Goal: Browse casually: Explore the website without a specific task or goal

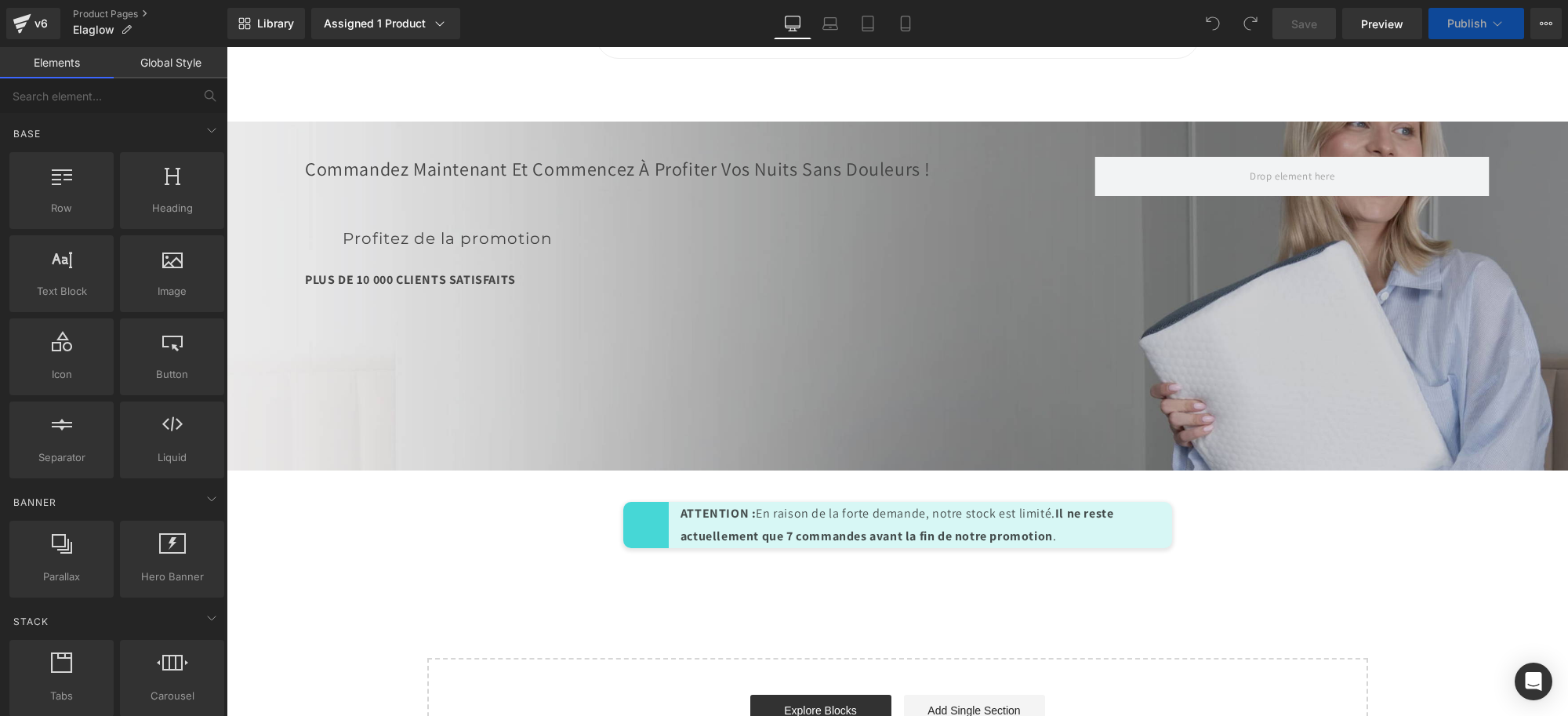
scroll to position [6863, 0]
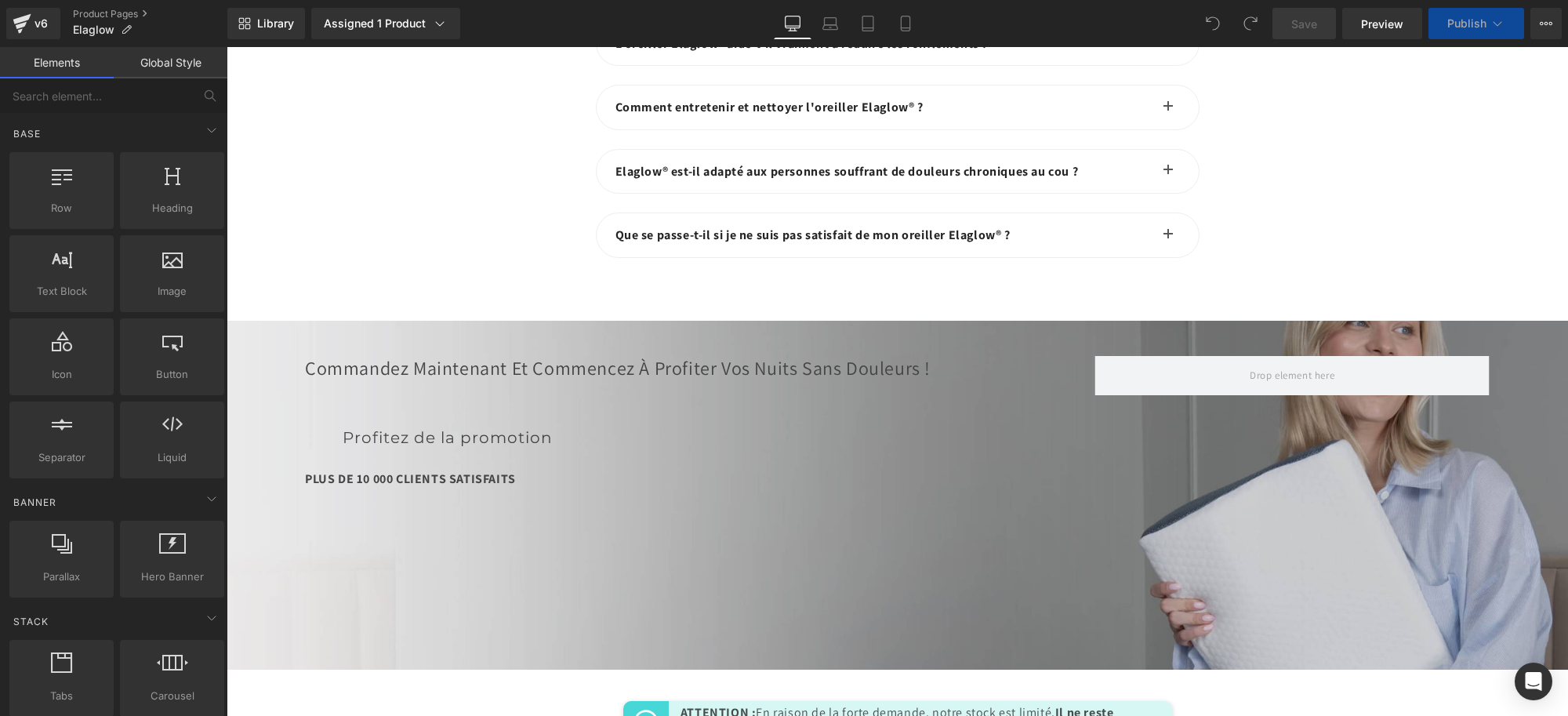
click at [765, 457] on div "PLUS DE 10 000 CLIENTS SATISFAITS Text Block" at bounding box center [700, 481] width 790 height 49
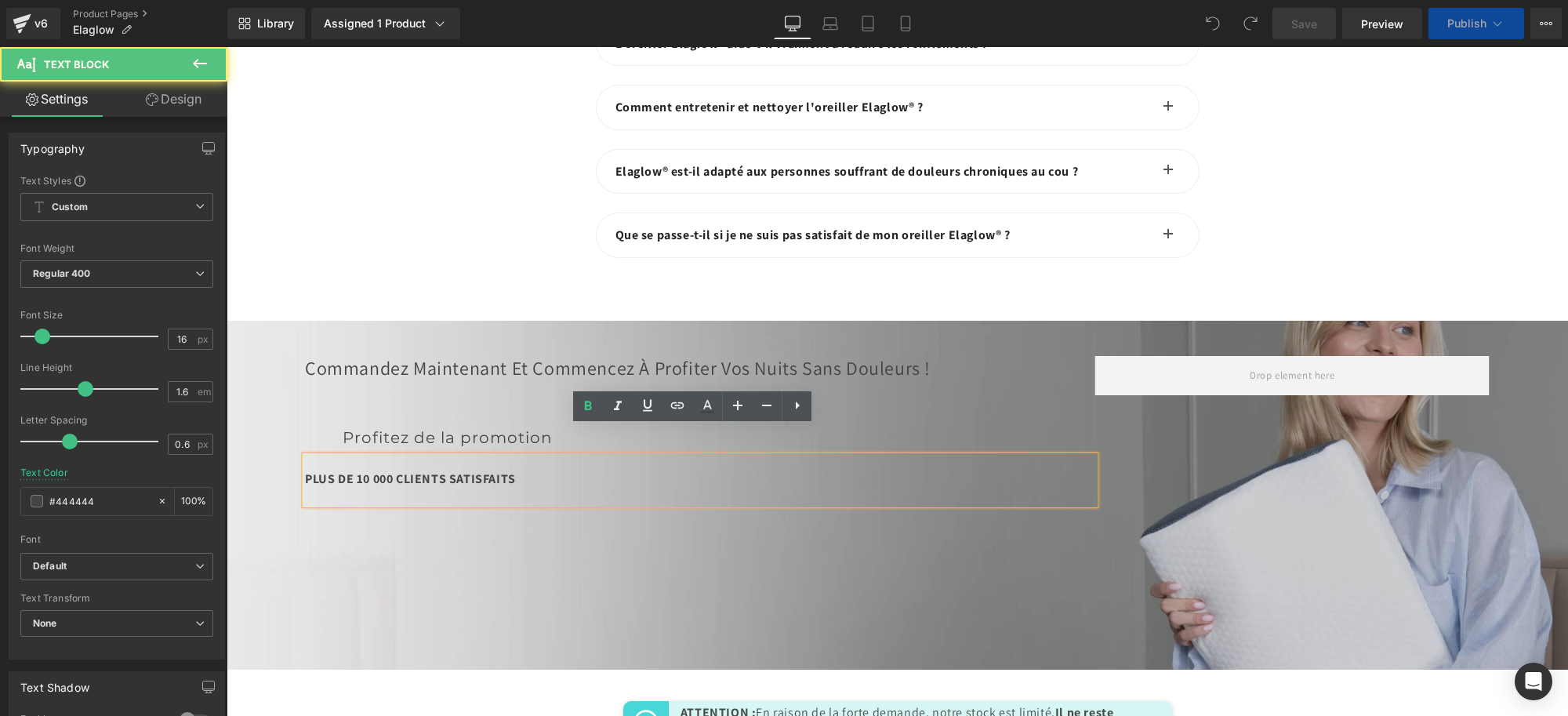
click at [665, 379] on div "Commandez maintenant et commencez à profiter vos nuits sans douleurs ! Heading …" at bounding box center [700, 431] width 790 height 149
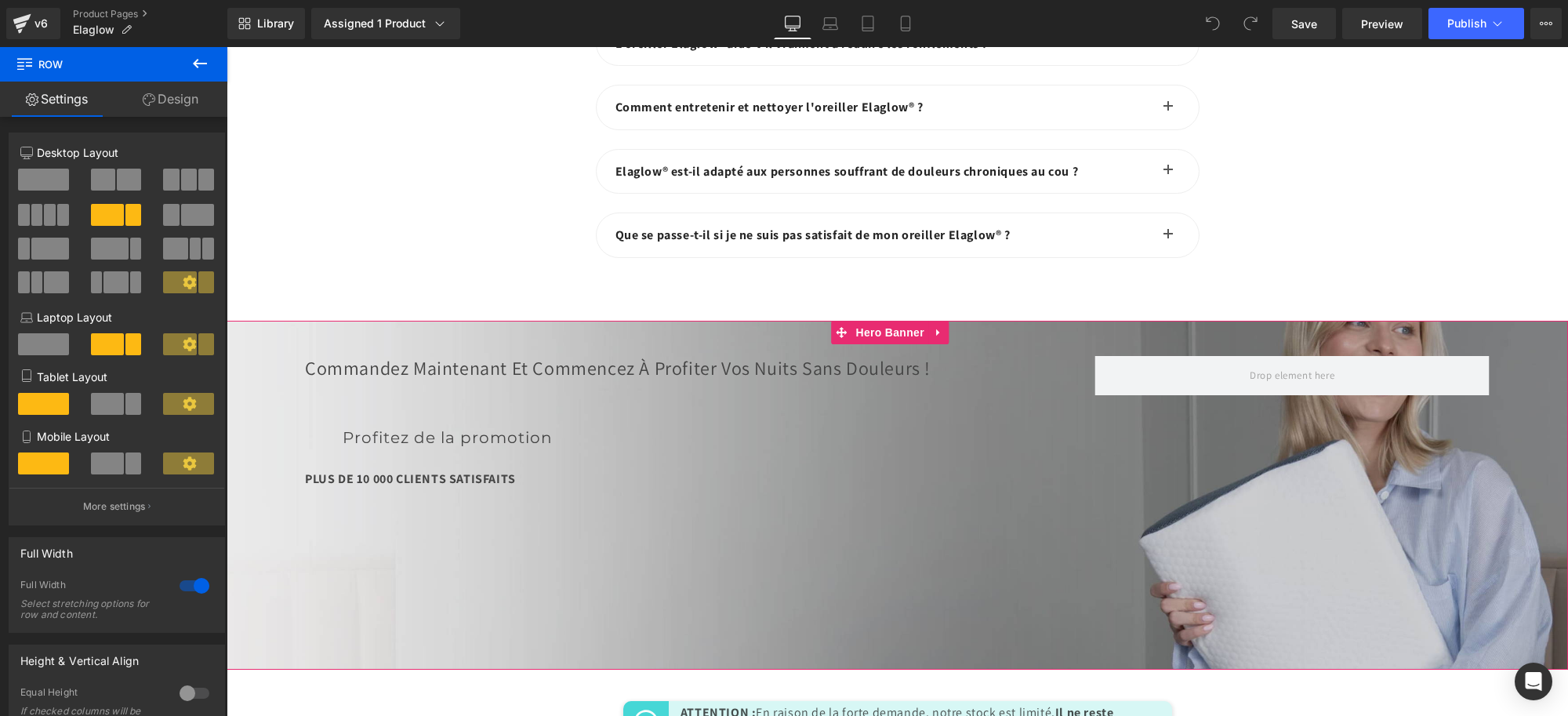
click at [512, 539] on div "Commandez maintenant et commencez à profiter vos nuits sans douleurs ! Heading …" at bounding box center [897, 496] width 1342 height 350
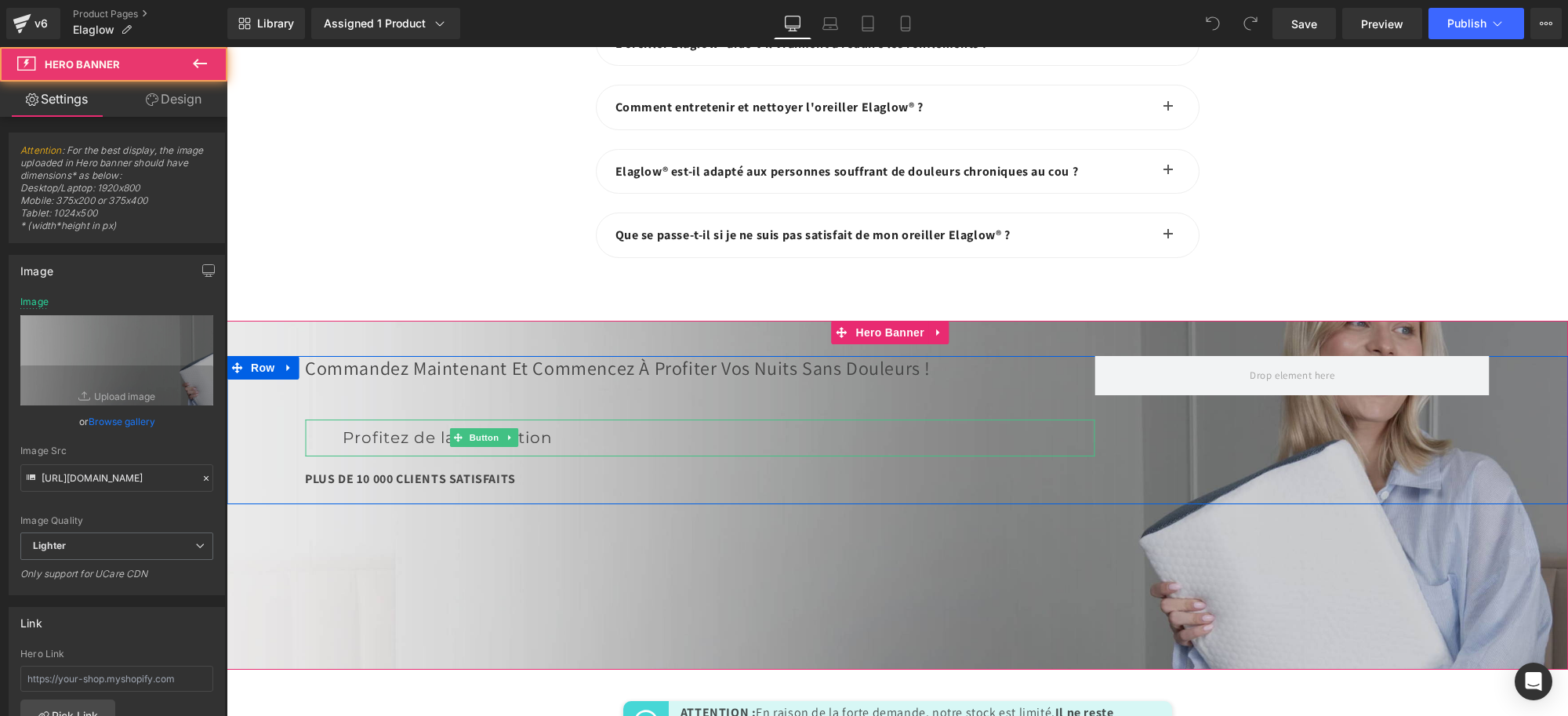
click at [656, 420] on div "Profitez de la promotion" at bounding box center [700, 438] width 790 height 37
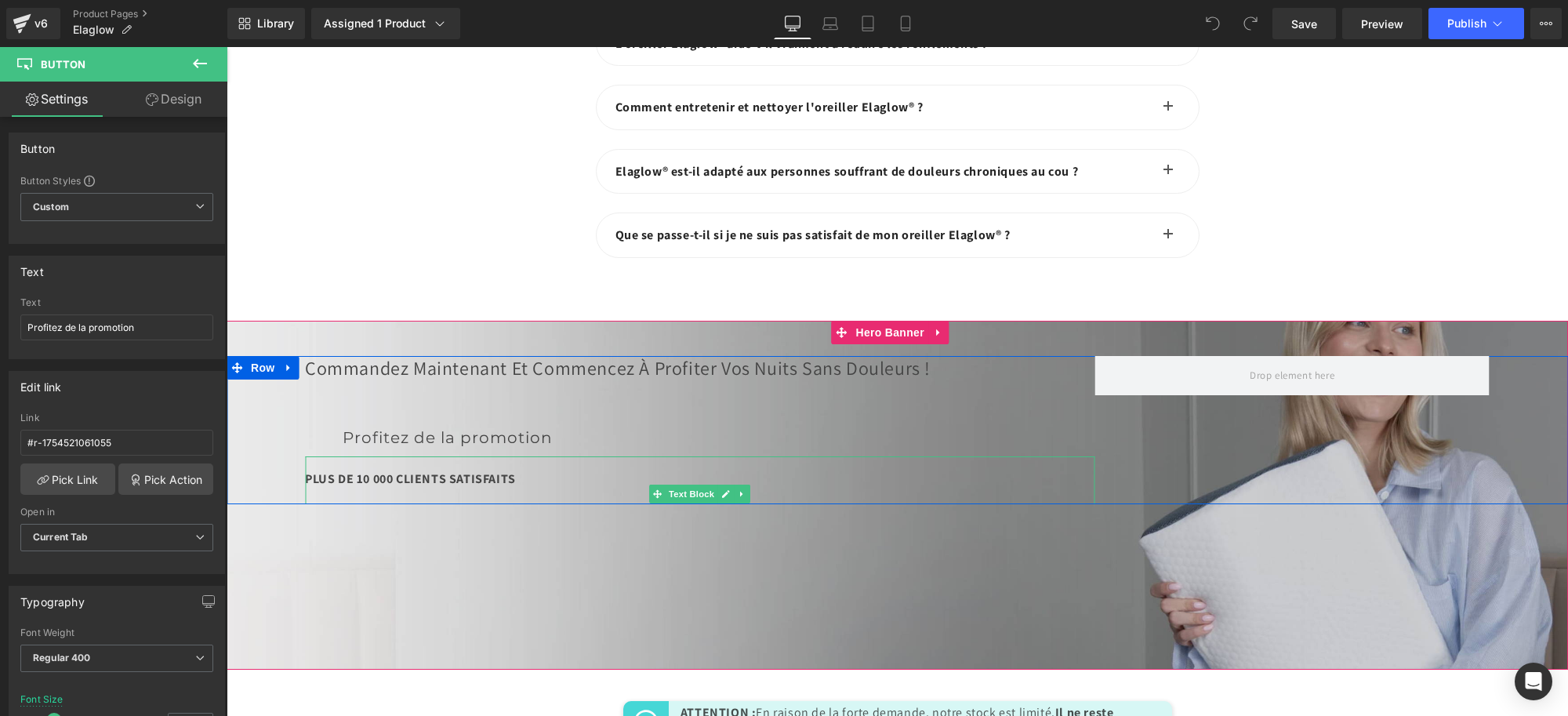
click at [634, 470] on div "PLUS DE 10 000 CLIENTS SATISFAITS" at bounding box center [700, 480] width 790 height 21
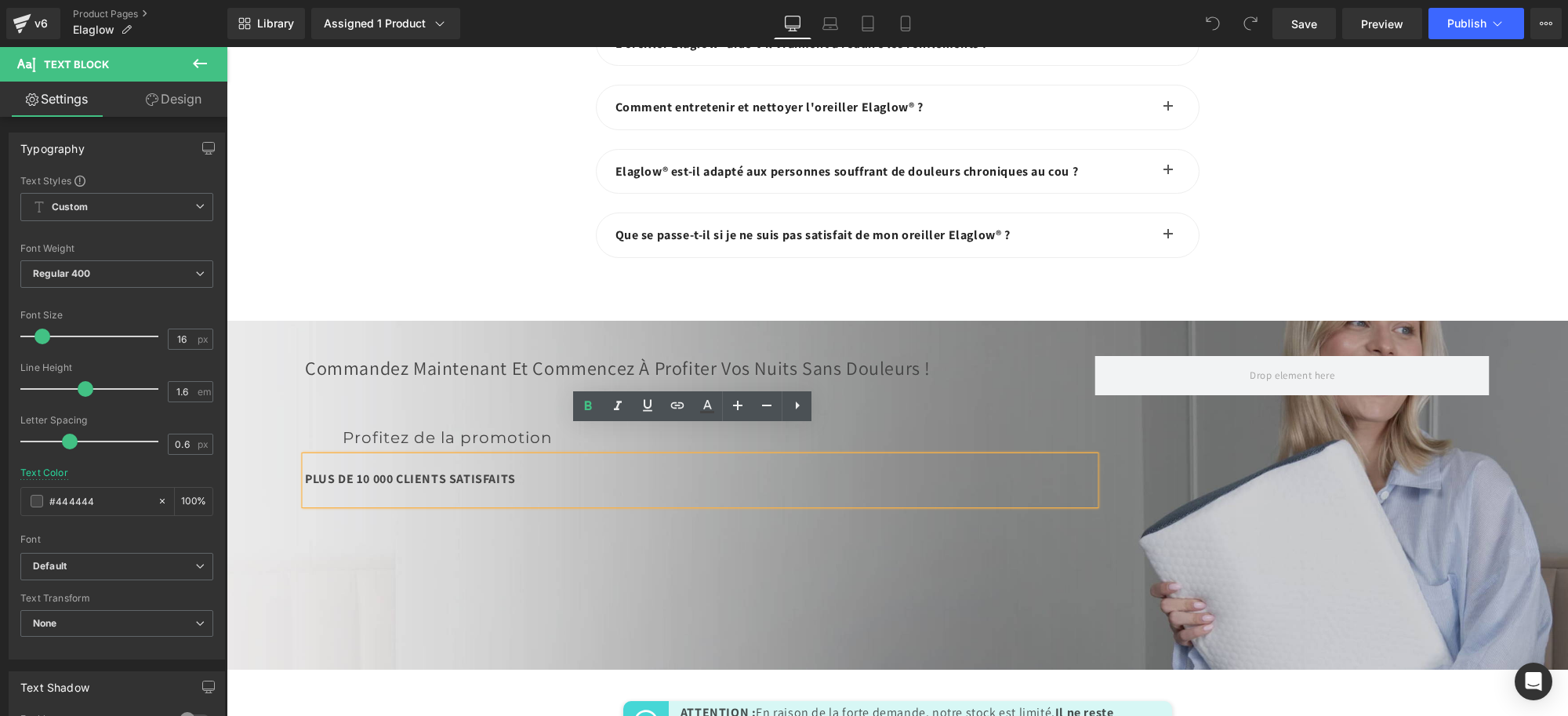
click at [572, 582] on div "Commandez maintenant et commencez à profiter vos nuits sans douleurs ! Heading …" at bounding box center [897, 496] width 1342 height 350
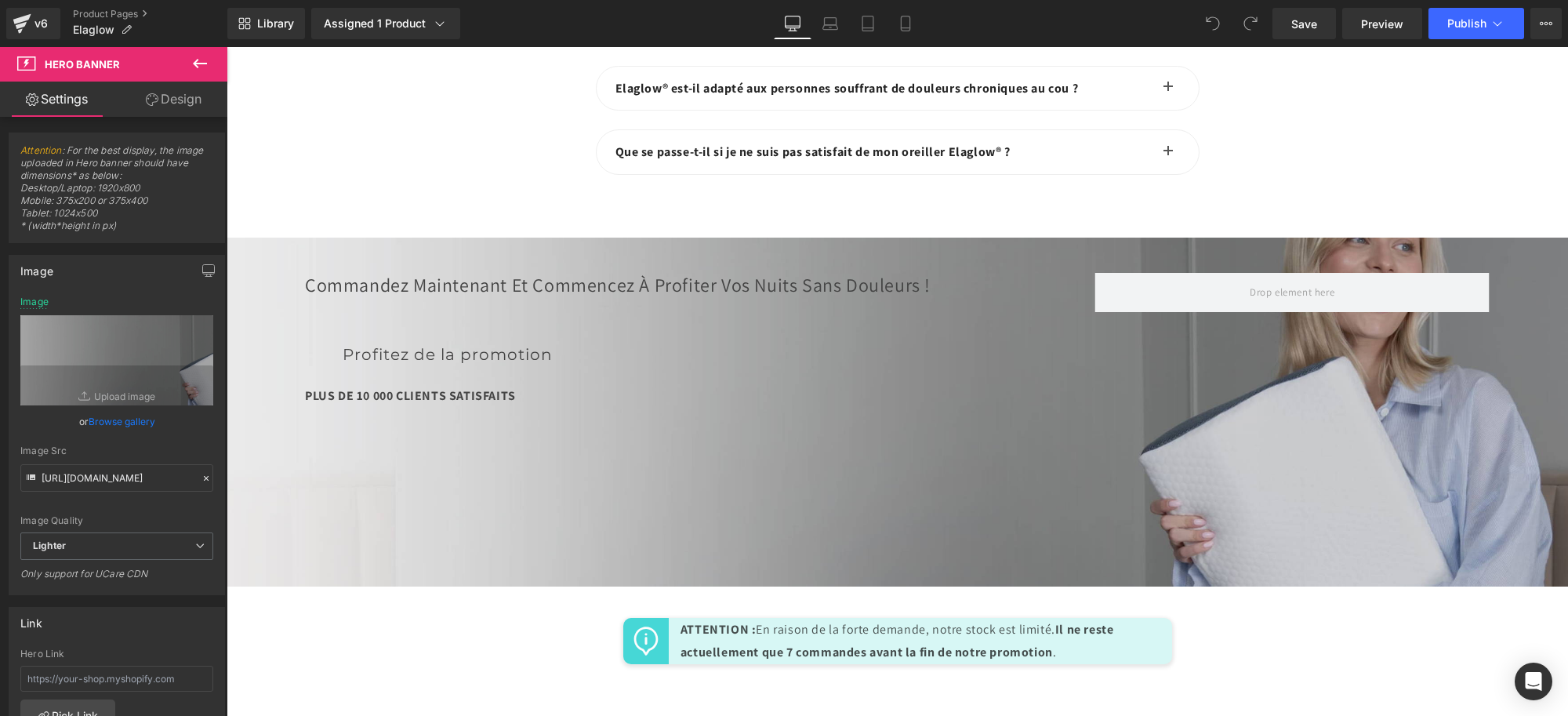
scroll to position [6961, 0]
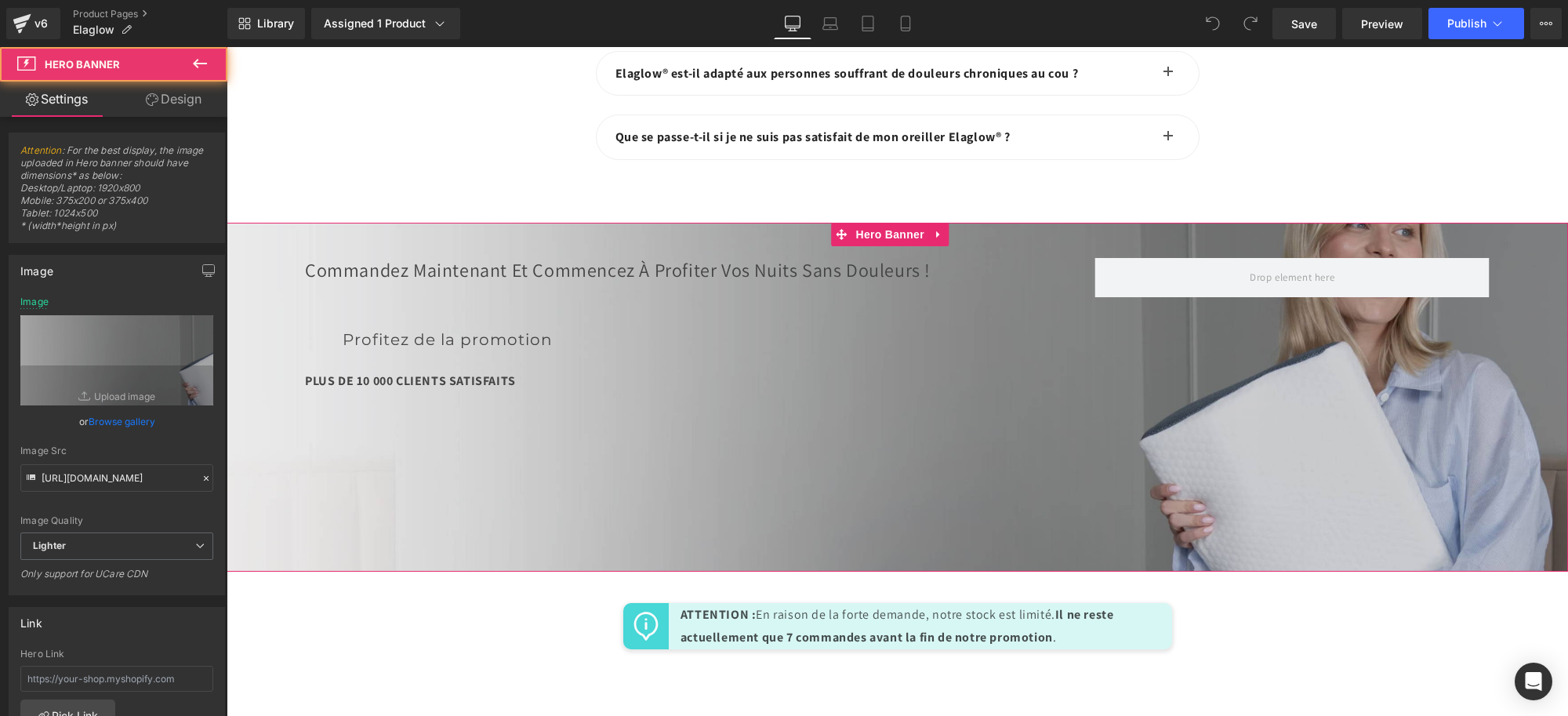
click at [585, 469] on div "Commandez maintenant et commencez à profiter vos nuits sans douleurs ! Heading …" at bounding box center [897, 397] width 1342 height 350
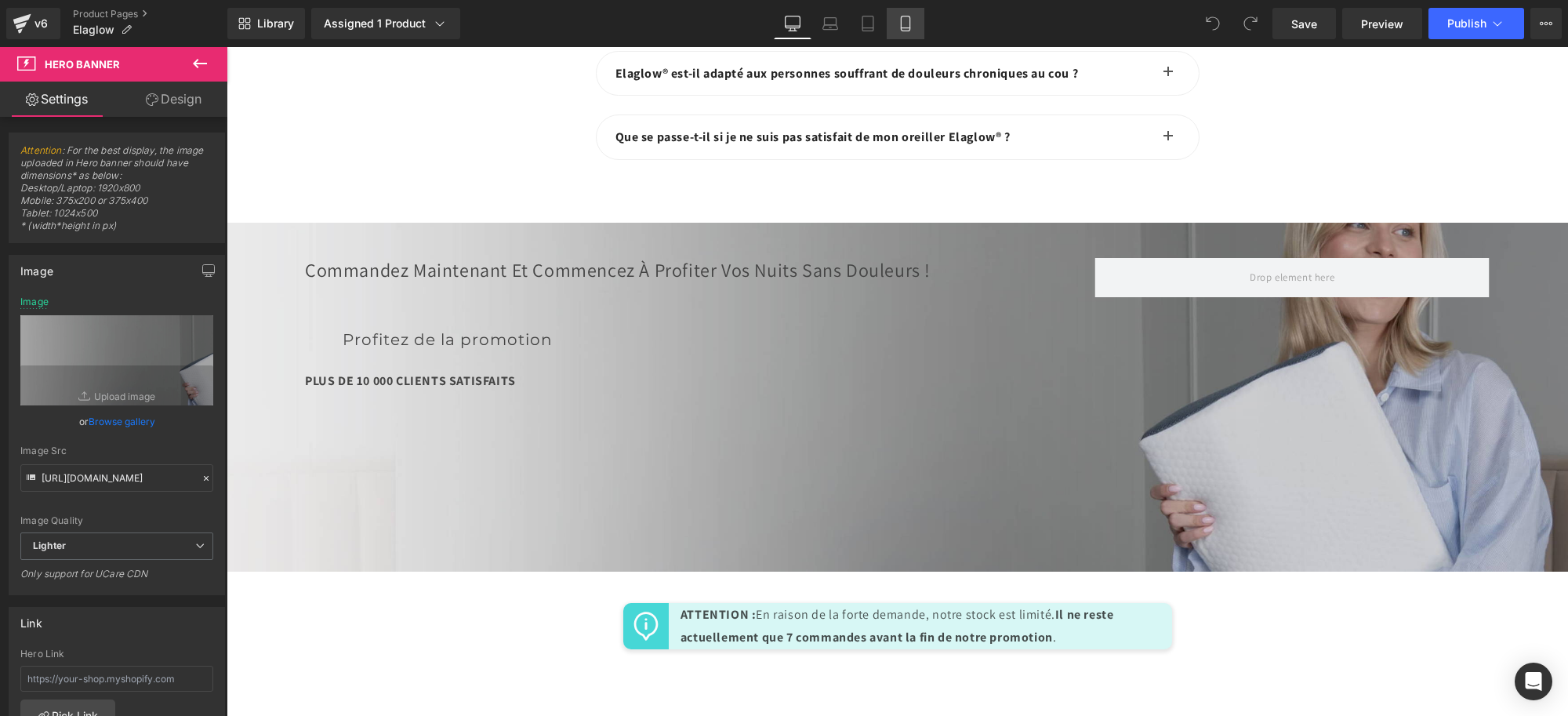
click at [899, 28] on icon at bounding box center [906, 24] width 16 height 16
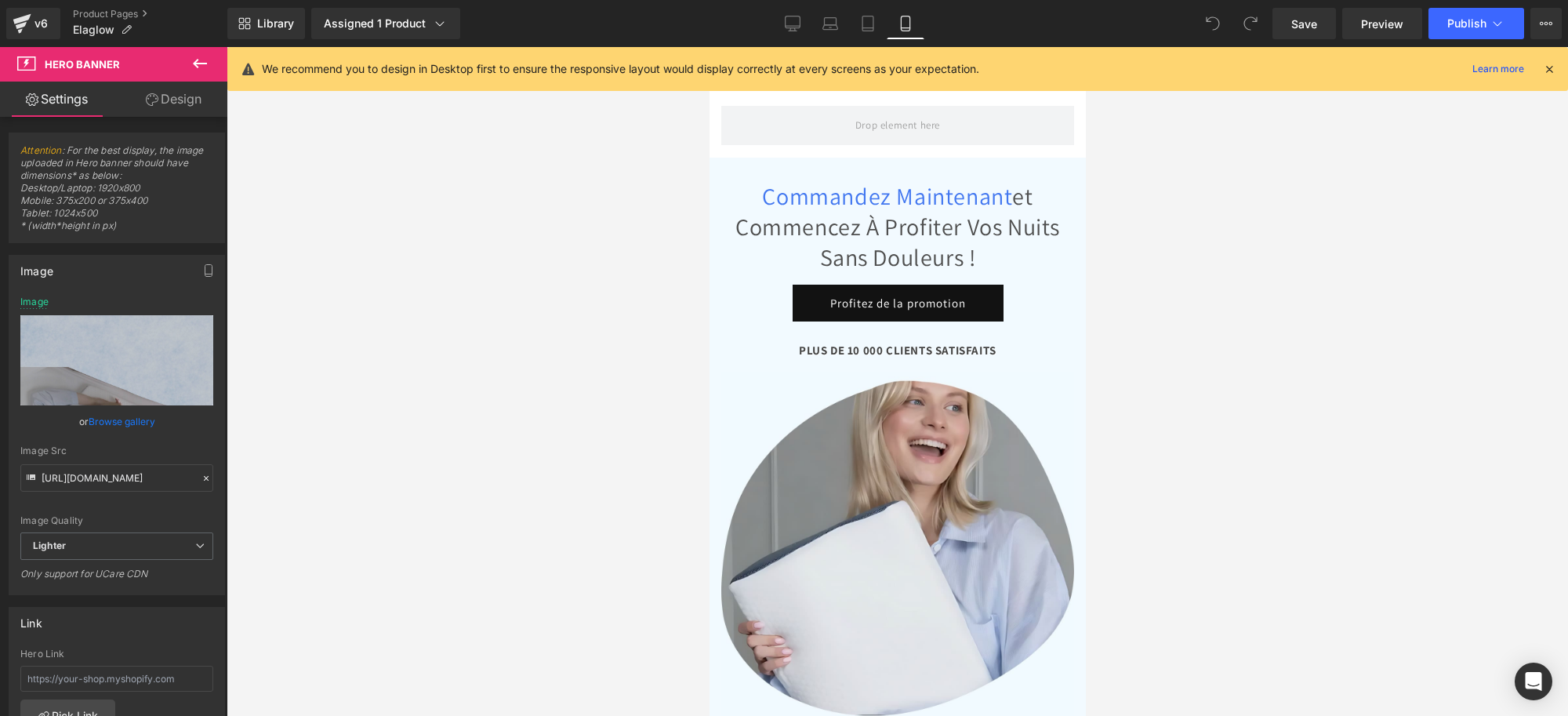
scroll to position [9277, 0]
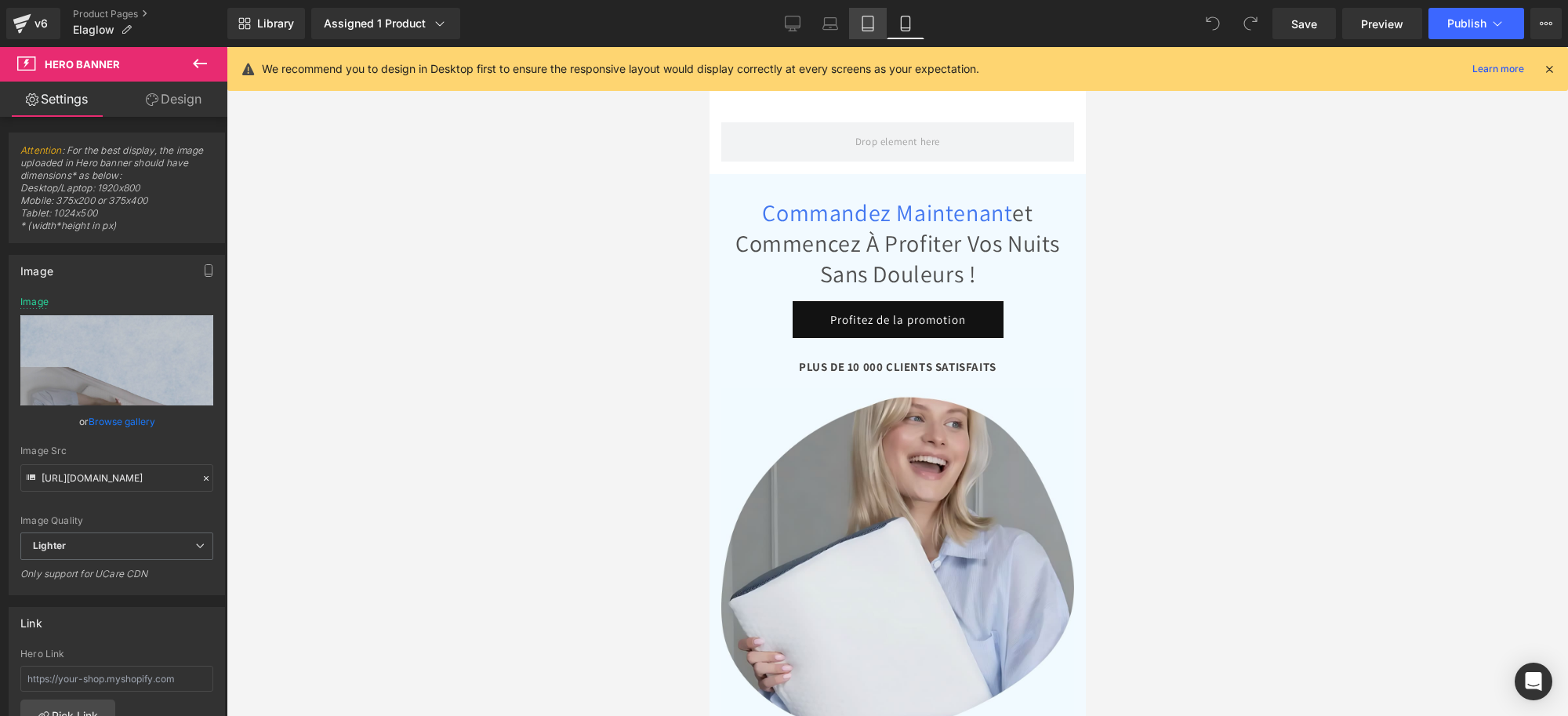
drag, startPoint x: 859, startPoint y: 24, endPoint x: 461, endPoint y: 360, distance: 520.9
click at [860, 24] on icon at bounding box center [868, 24] width 16 height 16
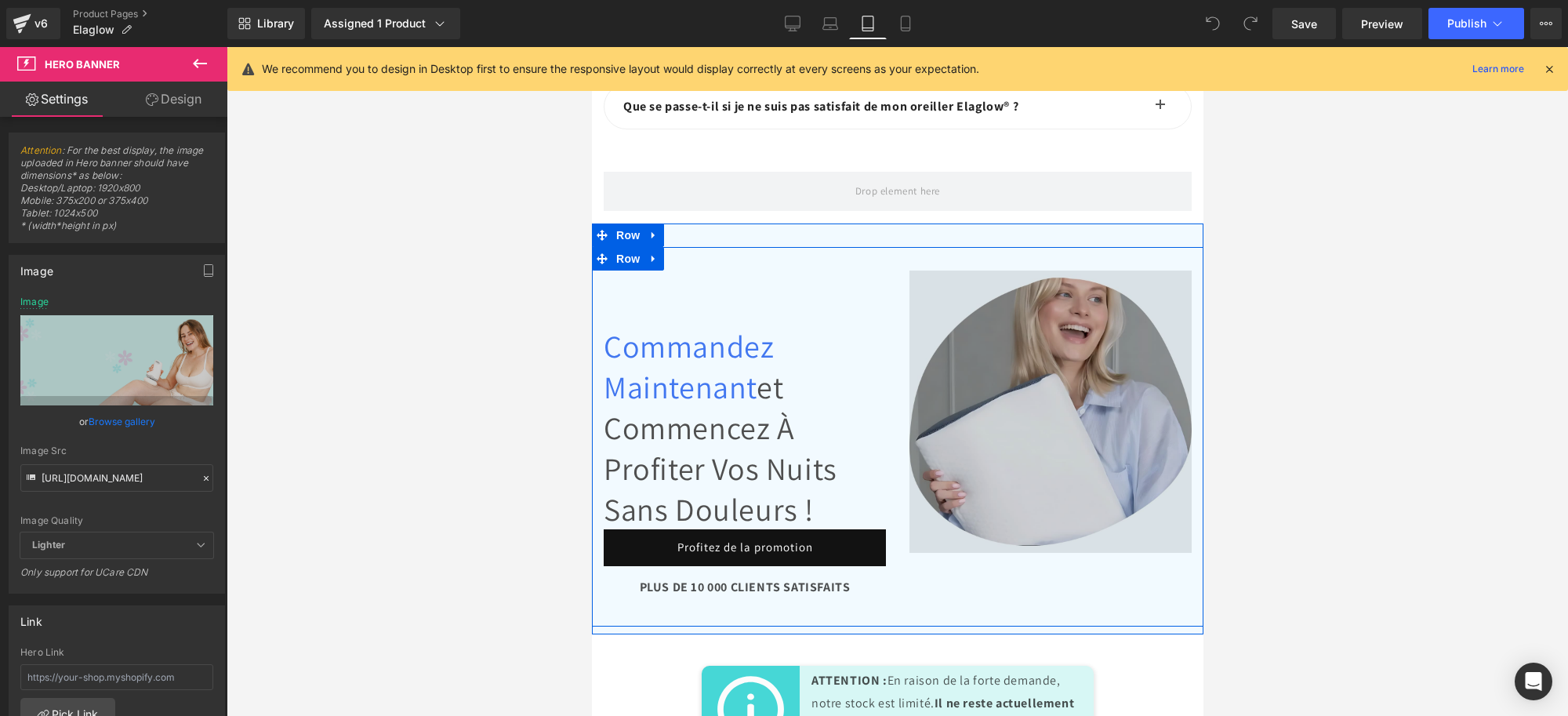
scroll to position [11211, 0]
